Goal: Task Accomplishment & Management: Manage account settings

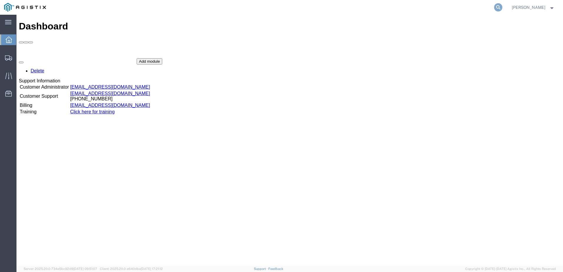
click at [502, 5] on icon at bounding box center [498, 7] width 8 height 8
click at [370, 9] on input "search" at bounding box center [404, 7] width 179 height 14
paste input "56640968"
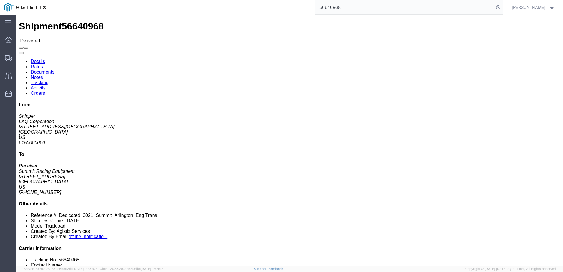
click at [360, 10] on input "56640968" at bounding box center [404, 7] width 179 height 14
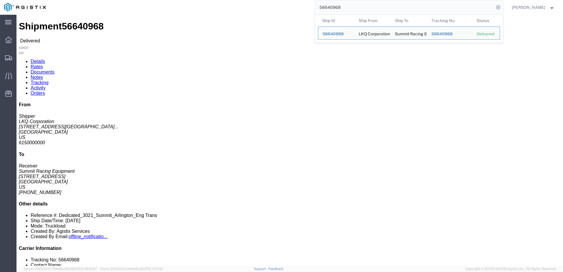
click at [360, 10] on input "56640968" at bounding box center [404, 7] width 179 height 14
paste input "712813"
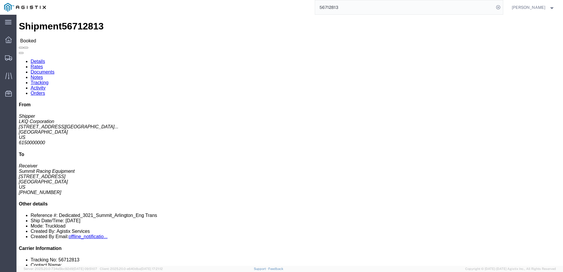
click at [342, 5] on input "56712813" at bounding box center [404, 7] width 179 height 14
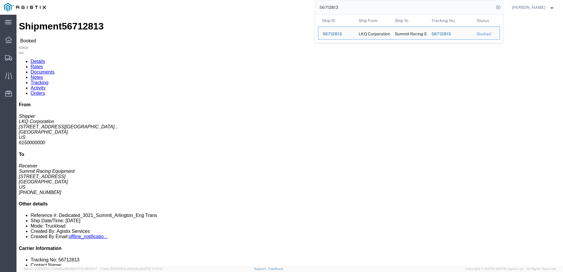
click at [342, 5] on input "56712813" at bounding box center [404, 7] width 179 height 14
paste input "89611"
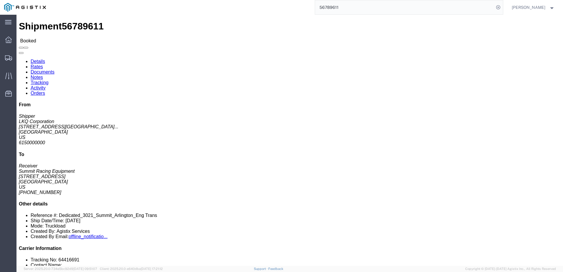
click at [330, 9] on input "56789611" at bounding box center [404, 7] width 179 height 14
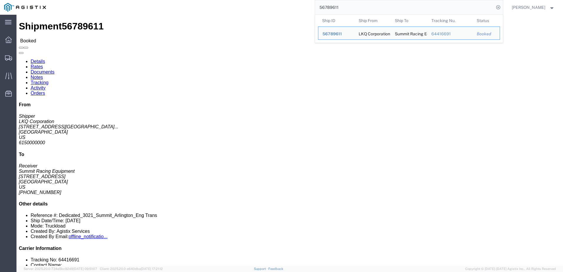
click at [330, 9] on input "56789611" at bounding box center [404, 7] width 179 height 14
paste input "860389"
click at [347, 6] on input "56860389" at bounding box center [404, 7] width 179 height 14
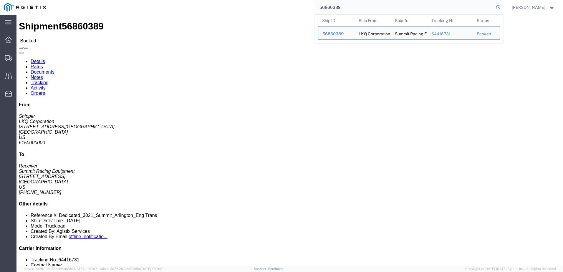
click at [347, 6] on input "56860389" at bounding box center [404, 7] width 179 height 14
paste input "681464"
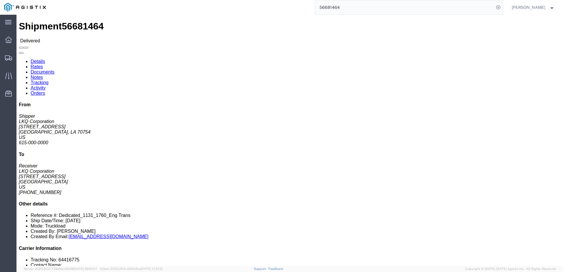
click at [389, 7] on input "56681464" at bounding box center [404, 7] width 179 height 14
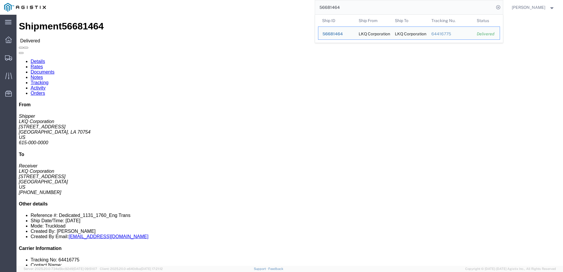
click at [389, 7] on input "56681464" at bounding box center [404, 7] width 179 height 14
paste input "743519"
click at [333, 9] on input "56743519" at bounding box center [404, 7] width 179 height 14
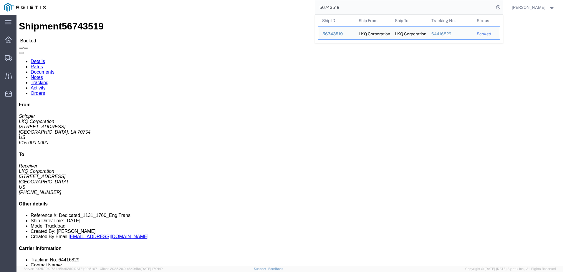
click at [333, 9] on input "56743519" at bounding box center [404, 7] width 179 height 14
paste input "81880"
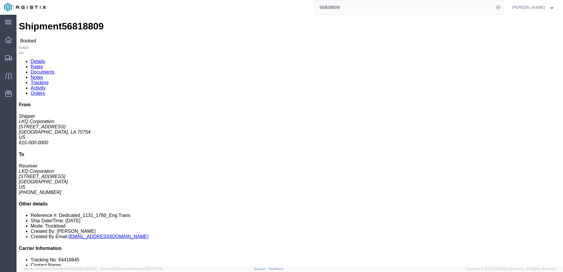
click at [360, 5] on input "56818809" at bounding box center [404, 7] width 179 height 14
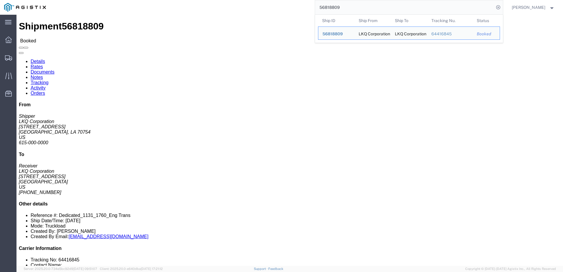
click at [360, 5] on input "56818809" at bounding box center [404, 7] width 179 height 14
paste input "90473"
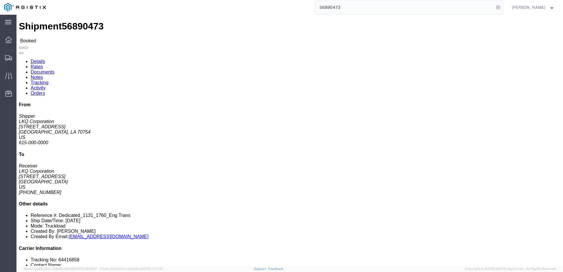
click at [346, 5] on input "56890473" at bounding box center [404, 7] width 179 height 14
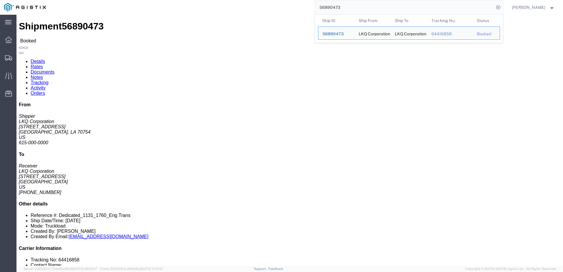
click at [346, 5] on input "56890473" at bounding box center [404, 7] width 179 height 14
paste input "681460"
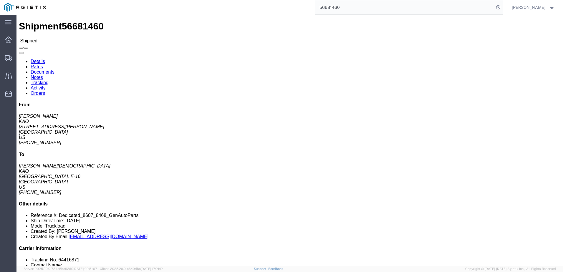
click at [353, 10] on input "56681460" at bounding box center [404, 7] width 179 height 14
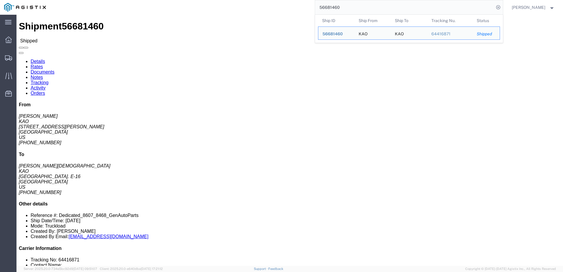
click at [353, 10] on input "56681460" at bounding box center [404, 7] width 179 height 14
paste input "743517"
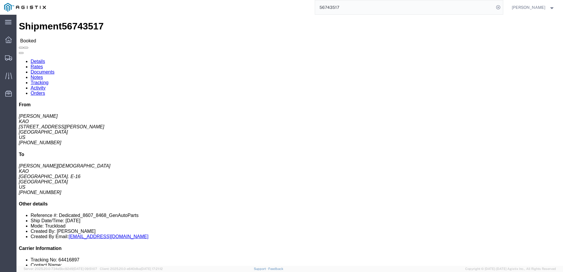
click at [352, 7] on input "56743517" at bounding box center [404, 7] width 179 height 14
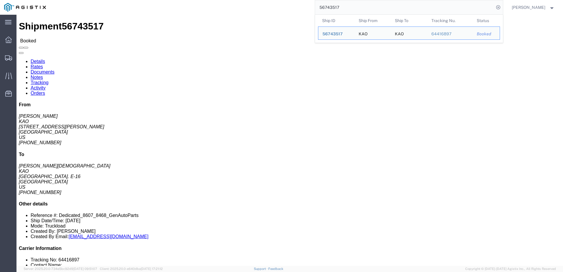
click at [352, 7] on input "56743517" at bounding box center [404, 7] width 179 height 14
paste input "818808"
click at [343, 6] on input "56818808" at bounding box center [404, 7] width 179 height 14
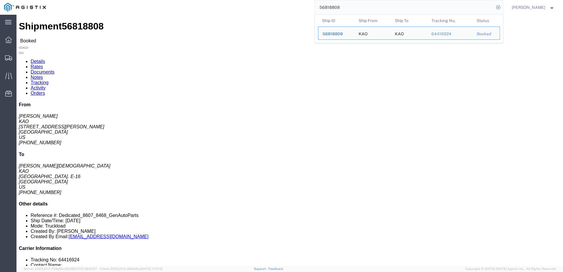
click at [343, 6] on input "56818808" at bounding box center [404, 7] width 179 height 14
paste input "90471"
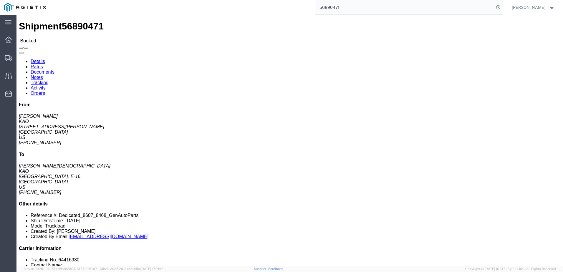
click at [390, 11] on input "56890471" at bounding box center [404, 7] width 179 height 14
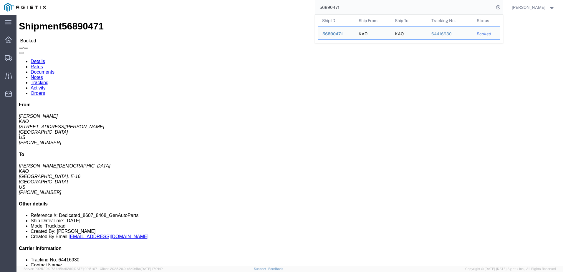
click at [390, 11] on input "56890471" at bounding box center [404, 7] width 179 height 14
paste input "698940"
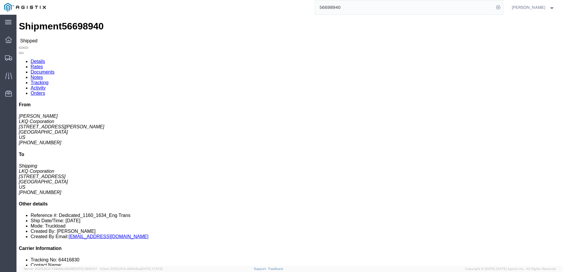
click at [385, 9] on input "56698940" at bounding box center [404, 7] width 179 height 14
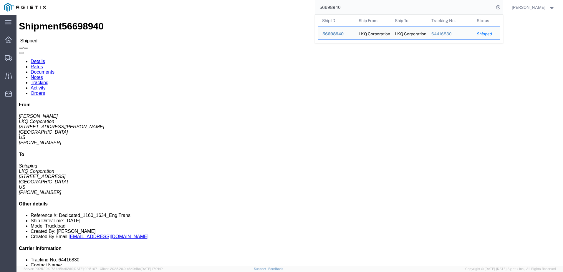
click at [385, 9] on input "56698940" at bounding box center [404, 7] width 179 height 14
paste input "776221"
click at [343, 4] on input "56776221" at bounding box center [404, 7] width 179 height 14
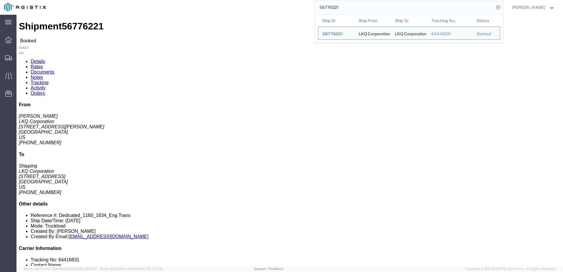
click at [343, 4] on input "56776221" at bounding box center [404, 7] width 179 height 14
paste input "846844"
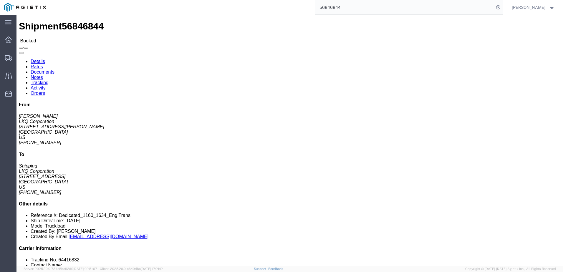
click at [367, 8] on input "56846844" at bounding box center [404, 7] width 179 height 14
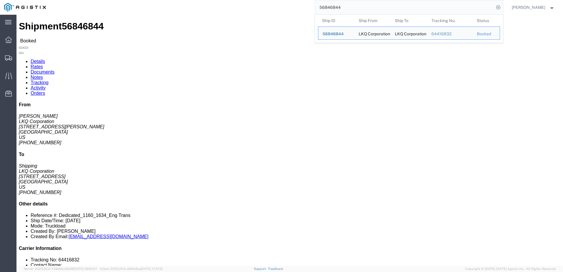
click at [367, 8] on input "56846844" at bounding box center [404, 7] width 179 height 14
click at [366, 8] on input "56846844" at bounding box center [404, 7] width 179 height 14
paste input "56920120"
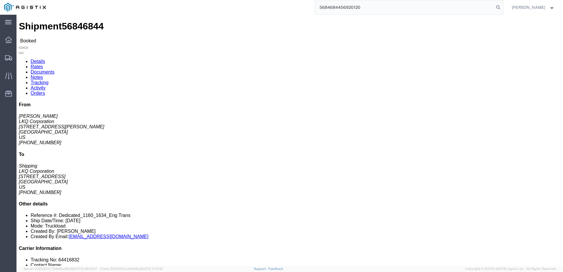
click at [366, 8] on input "5684684456920120" at bounding box center [404, 7] width 179 height 14
paste input "search"
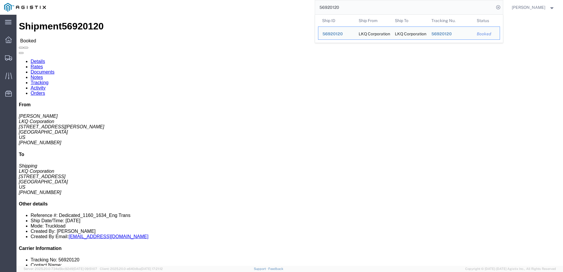
click at [385, 4] on input "56920120" at bounding box center [404, 7] width 179 height 14
paste input "621383"
click at [377, 9] on input "56621383" at bounding box center [404, 7] width 179 height 14
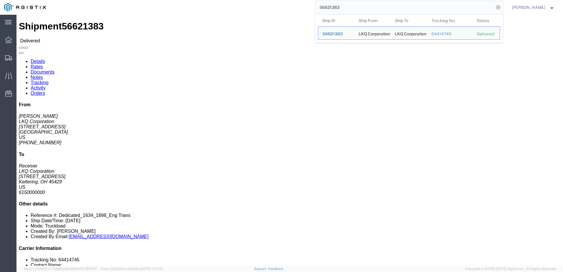
click at [377, 9] on input "56621383" at bounding box center [404, 7] width 179 height 14
paste input "98941"
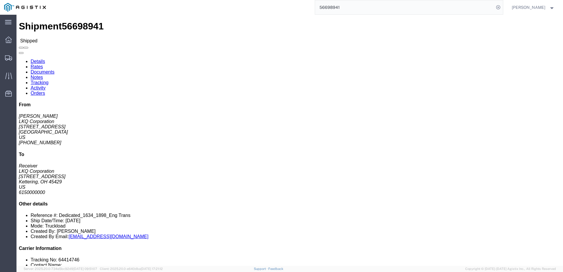
click at [350, 11] on input "56698941" at bounding box center [404, 7] width 179 height 14
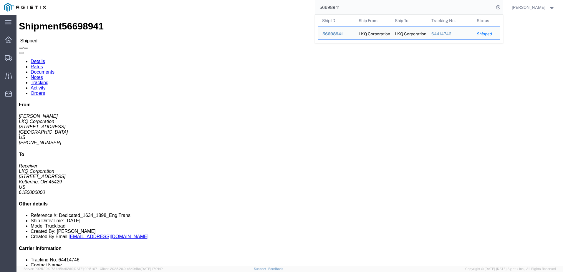
click at [350, 11] on input "56698941" at bounding box center [404, 7] width 179 height 14
paste input "776218"
click at [353, 5] on input "56776218" at bounding box center [404, 7] width 179 height 14
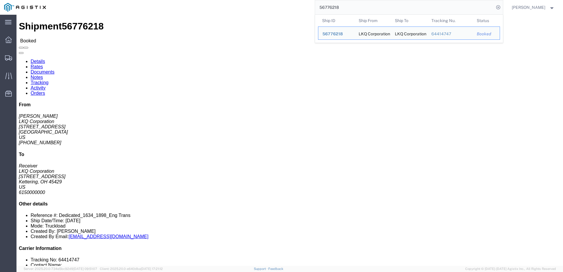
click at [353, 5] on input "56776218" at bounding box center [404, 7] width 179 height 14
paste input "846843"
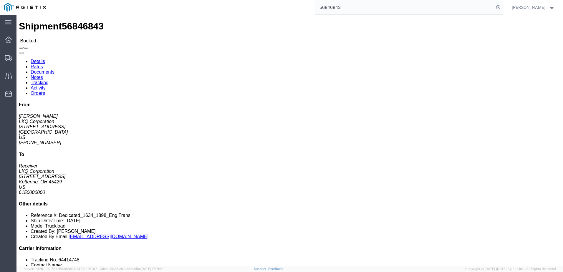
click at [340, 8] on input "56846843" at bounding box center [404, 7] width 179 height 14
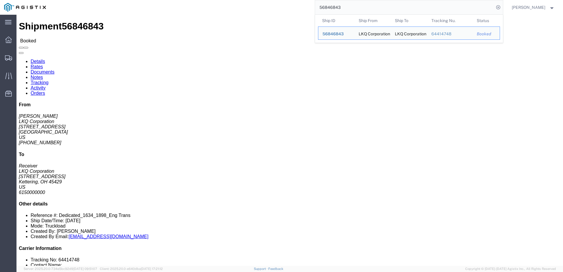
click at [340, 8] on input "56846843" at bounding box center [404, 7] width 179 height 14
paste input "920118"
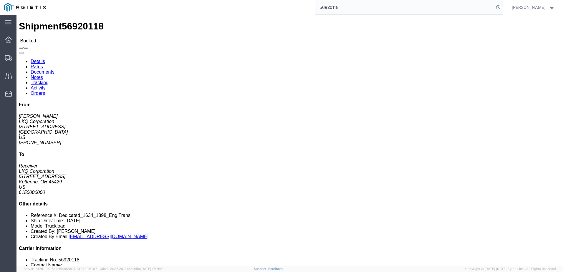
click at [356, 10] on input "56920118" at bounding box center [404, 7] width 179 height 14
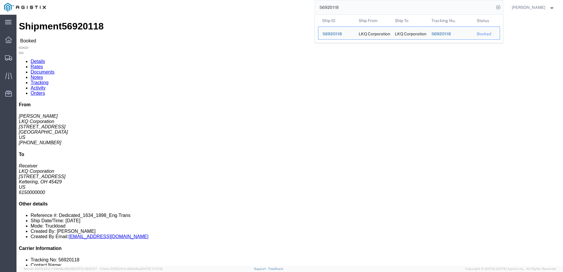
click at [356, 10] on input "56920118" at bounding box center [404, 7] width 179 height 14
paste input "661613"
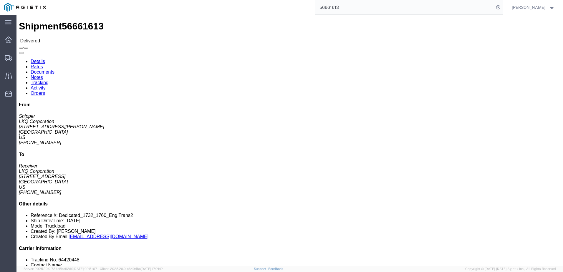
click at [341, 6] on input "56661613" at bounding box center [404, 7] width 179 height 14
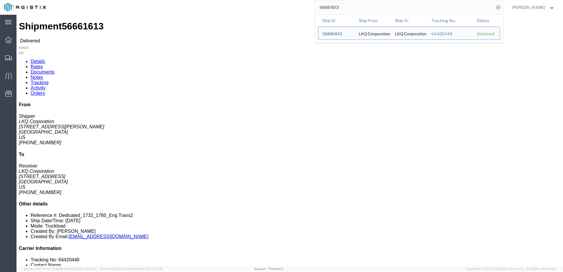
click at [341, 6] on input "56661613" at bounding box center [404, 7] width 179 height 14
paste input "64420449"
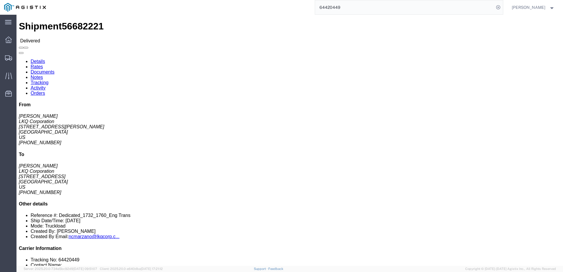
click at [345, 5] on input "64420449" at bounding box center [404, 7] width 179 height 14
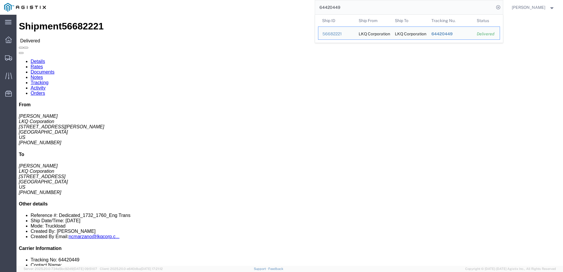
click at [345, 5] on input "64420449" at bounding box center [404, 7] width 179 height 14
paste input "56758974"
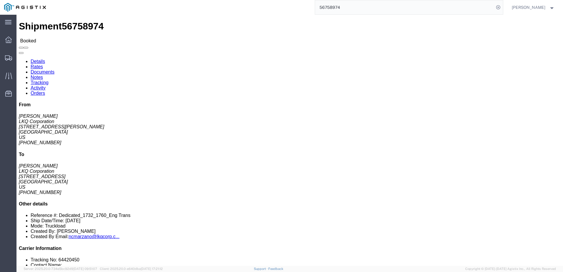
click at [364, 8] on input "56758974" at bounding box center [404, 7] width 179 height 14
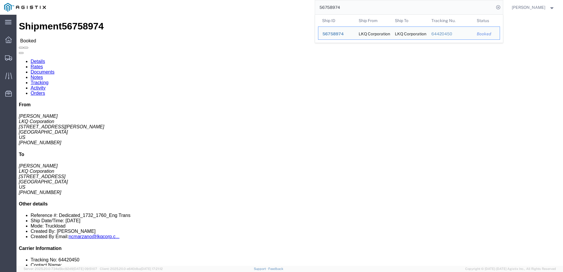
click at [364, 8] on input "56758974" at bounding box center [404, 7] width 179 height 14
paste input "804493"
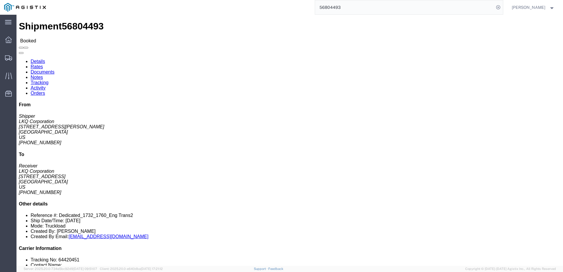
click at [362, 7] on input "56804493" at bounding box center [404, 7] width 179 height 14
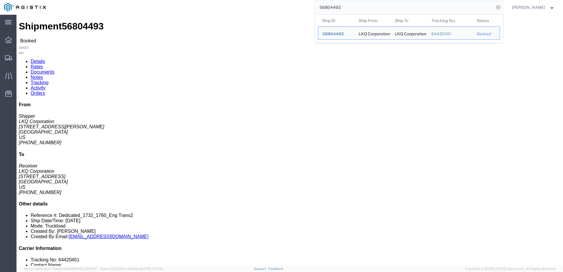
click at [362, 7] on input "56804493" at bounding box center [404, 7] width 179 height 14
paste input "31741"
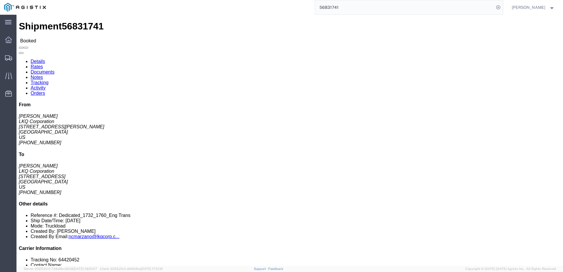
click at [362, 8] on input "56831741" at bounding box center [404, 7] width 179 height 14
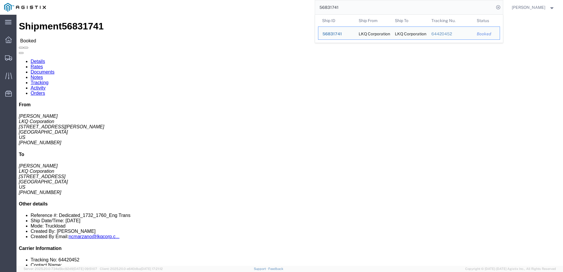
click at [361, 8] on input "56831741" at bounding box center [404, 7] width 179 height 14
paste input "905390"
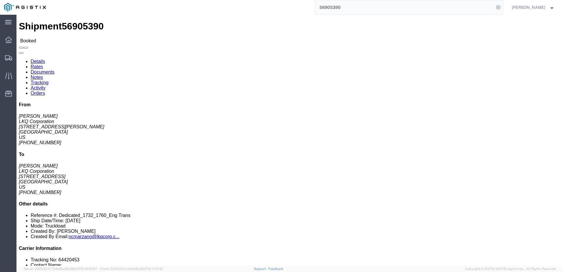
click at [349, 8] on input "56905390" at bounding box center [404, 7] width 179 height 14
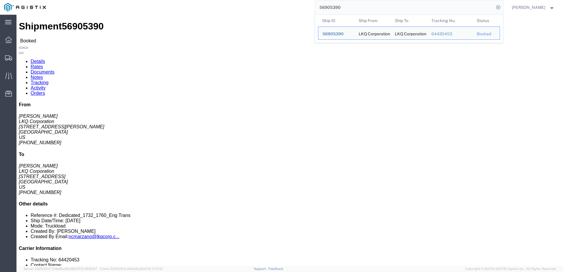
click at [349, 8] on input "56905390" at bounding box center [404, 7] width 179 height 14
paste input "48746"
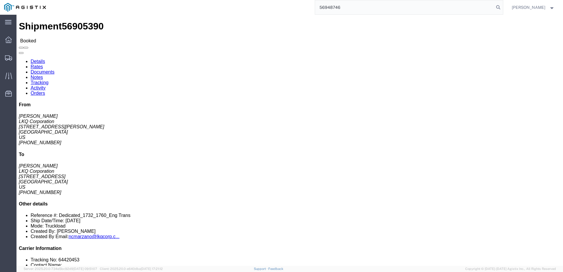
type input "56948746"
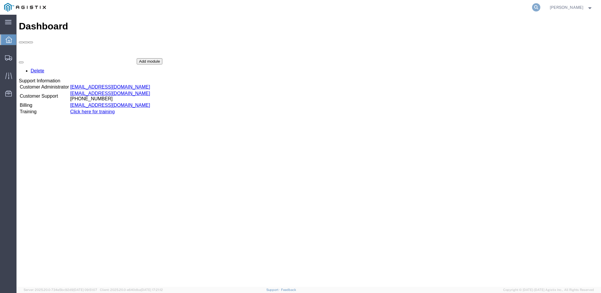
click at [539, 6] on icon at bounding box center [536, 7] width 8 height 8
click at [410, 7] on input "search" at bounding box center [442, 7] width 179 height 14
type input "57082001"
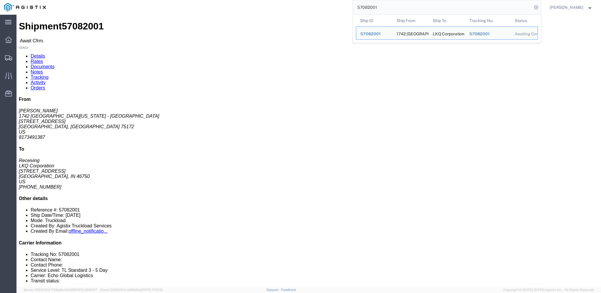
click link "Rates"
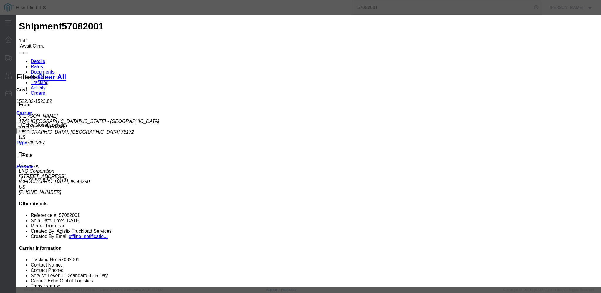
type input "64630320"
type input "Brady Walton"
type input "3127686379"
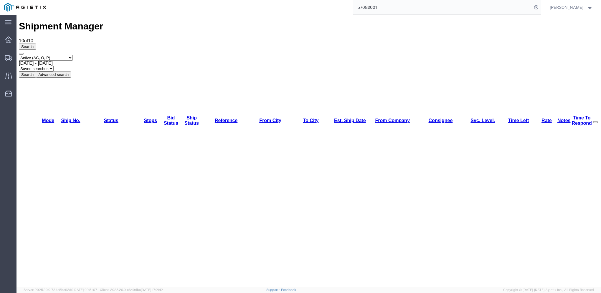
click at [410, 8] on input "57082001" at bounding box center [442, 7] width 179 height 14
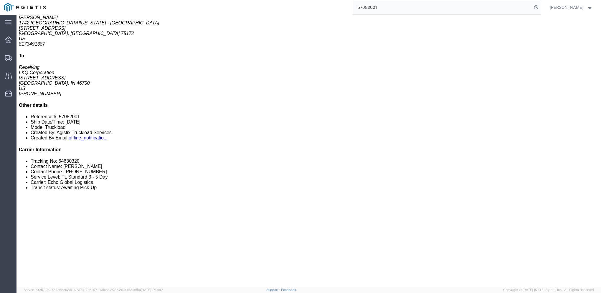
scroll to position [88, 0]
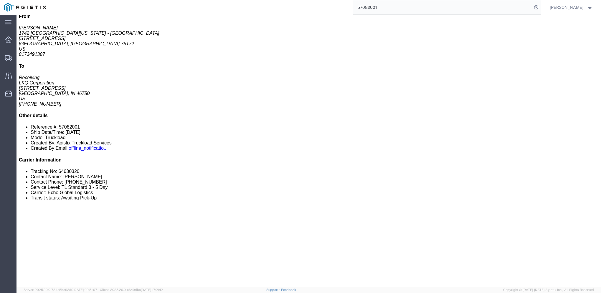
click link "Rates"
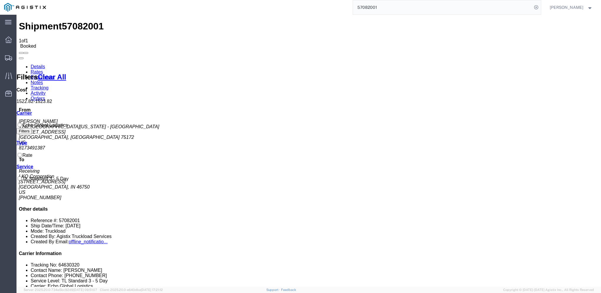
click at [40, 64] on link "Details" at bounding box center [38, 66] width 14 height 5
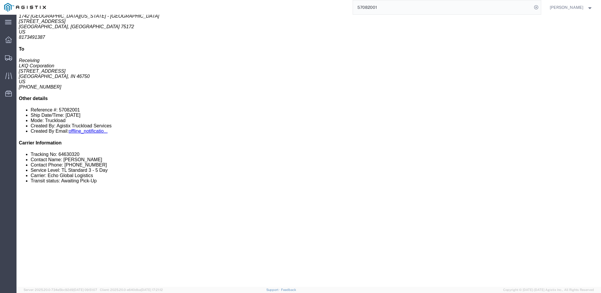
scroll to position [118, 0]
